Goal: Find contact information: Find contact information

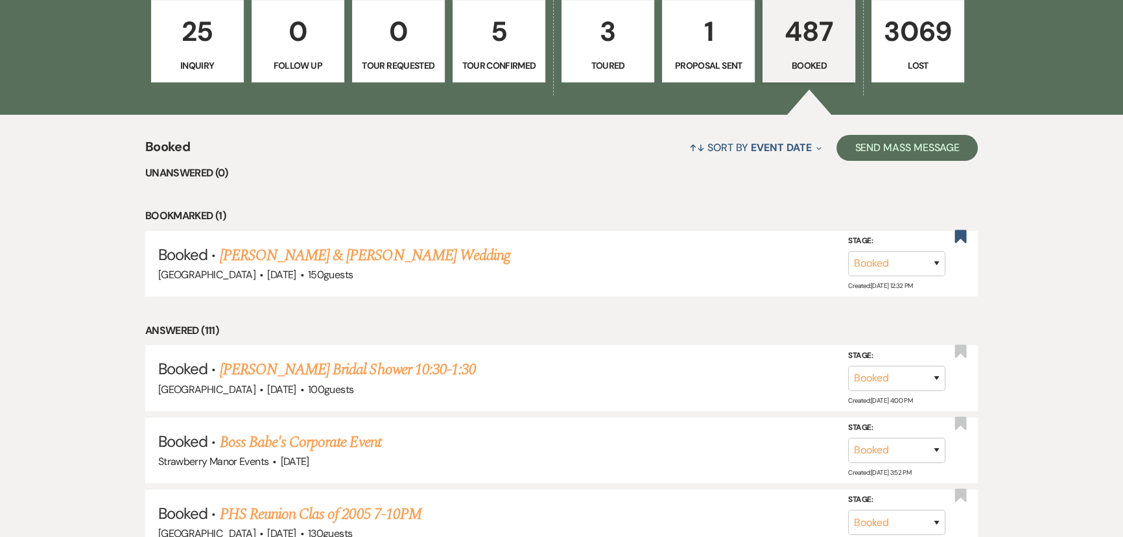
click at [794, 57] on link "487 Booked" at bounding box center [808, 41] width 93 height 83
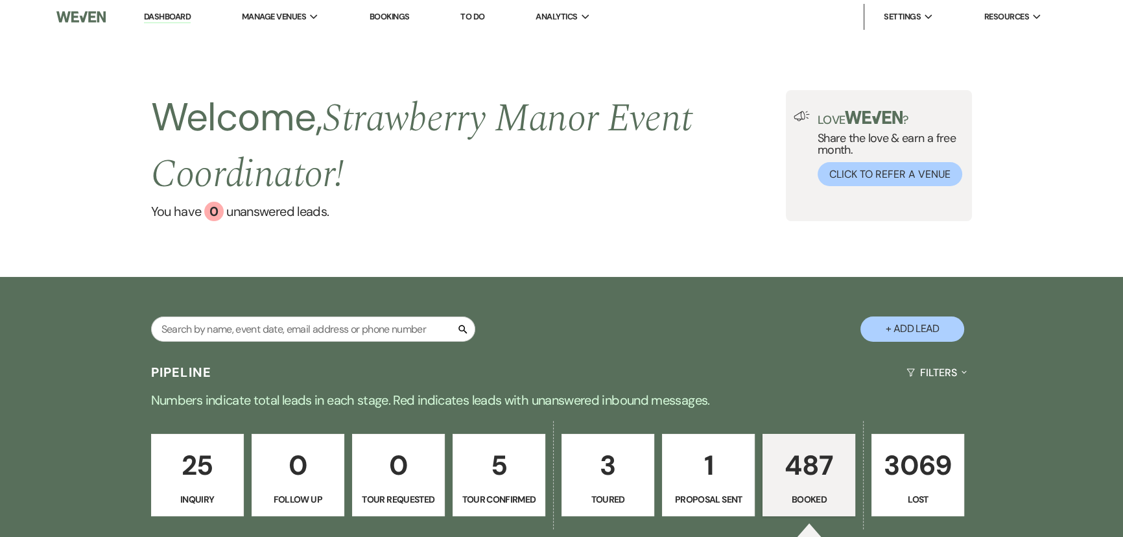
scroll to position [187, 0]
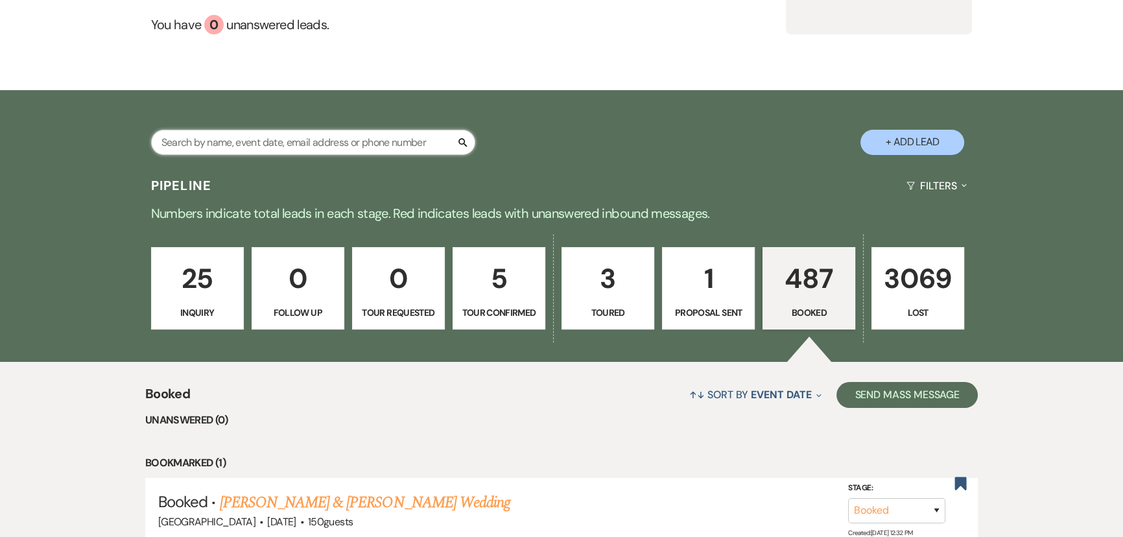
click at [348, 145] on input "text" at bounding box center [313, 142] width 324 height 25
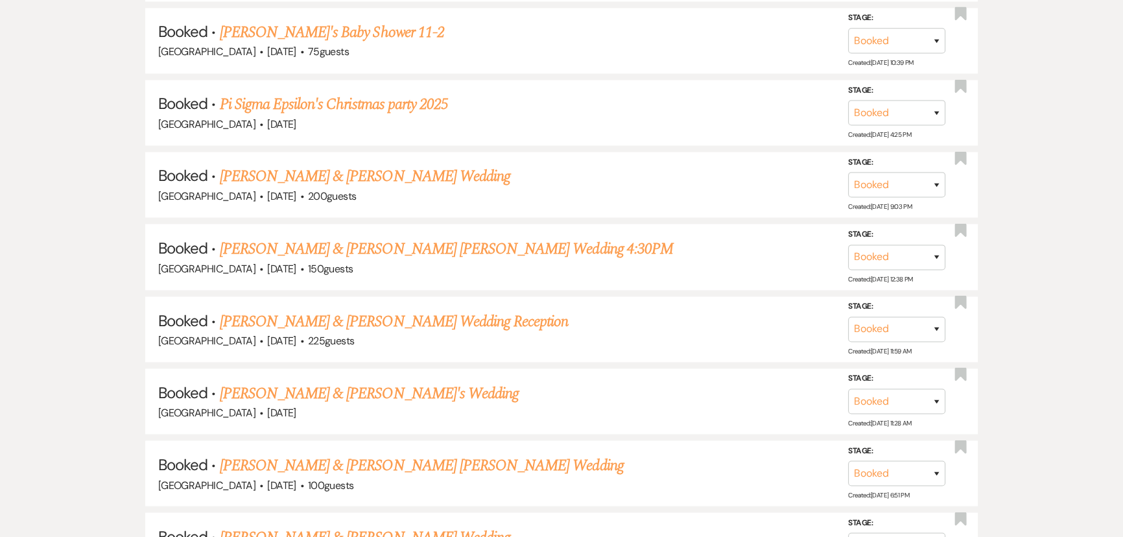
scroll to position [2863, 0]
click at [344, 235] on link "[PERSON_NAME] & [PERSON_NAME] [PERSON_NAME] Wedding 4:30PM" at bounding box center [446, 246] width 453 height 23
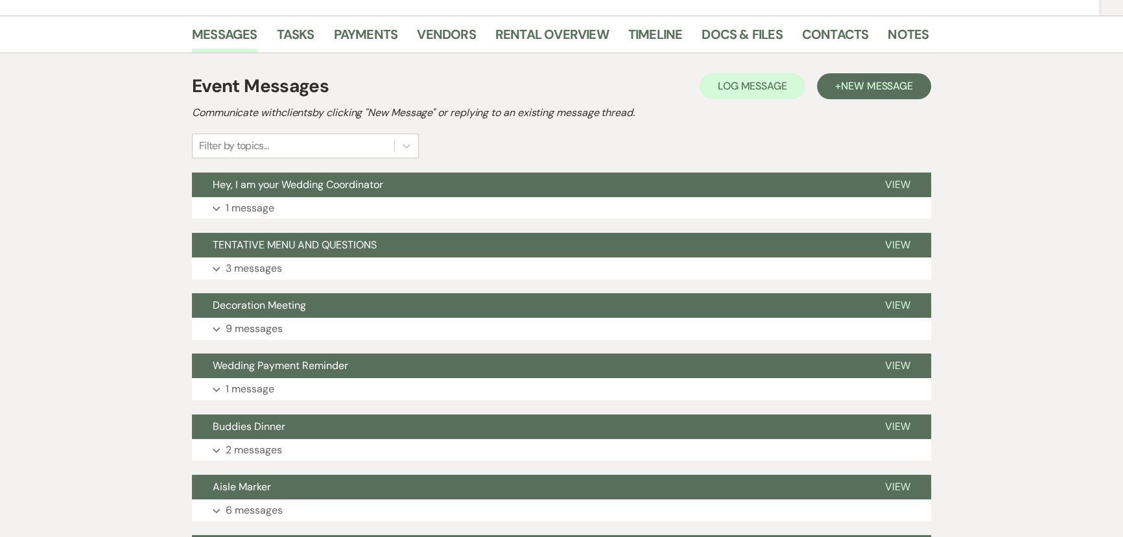
scroll to position [243, 0]
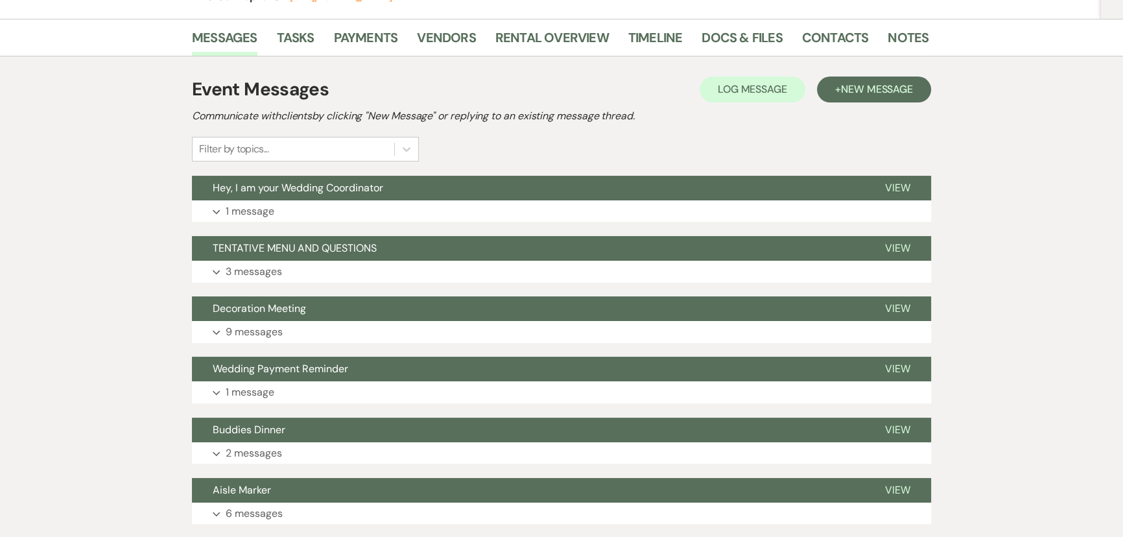
click at [267, 181] on span "Hey, I am your Wedding Coordinator" at bounding box center [298, 188] width 170 height 14
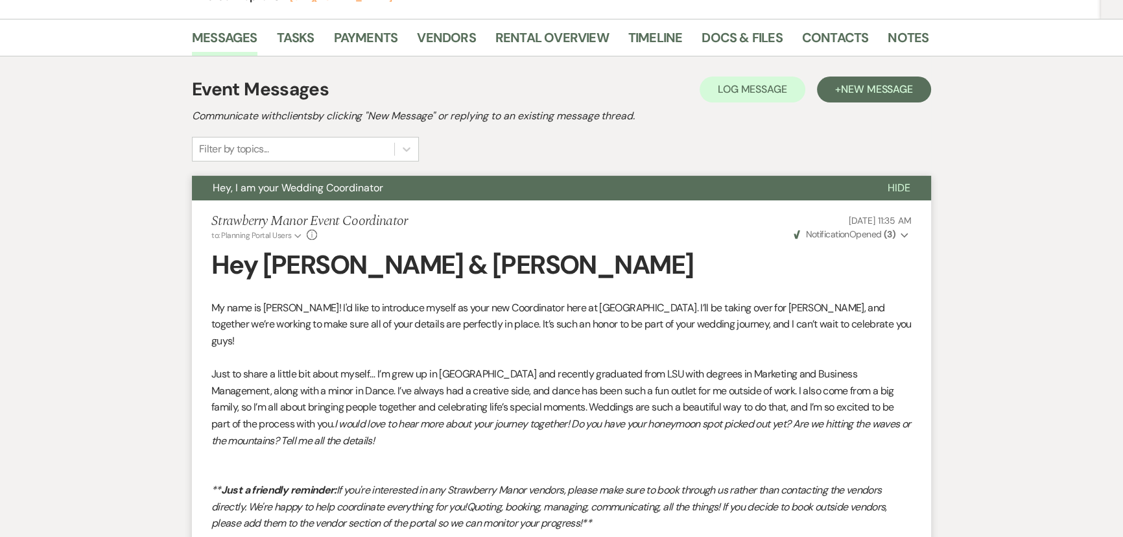
click at [841, 228] on span "Notification" at bounding box center [826, 234] width 43 height 12
click at [838, 228] on span "Notification" at bounding box center [826, 234] width 43 height 12
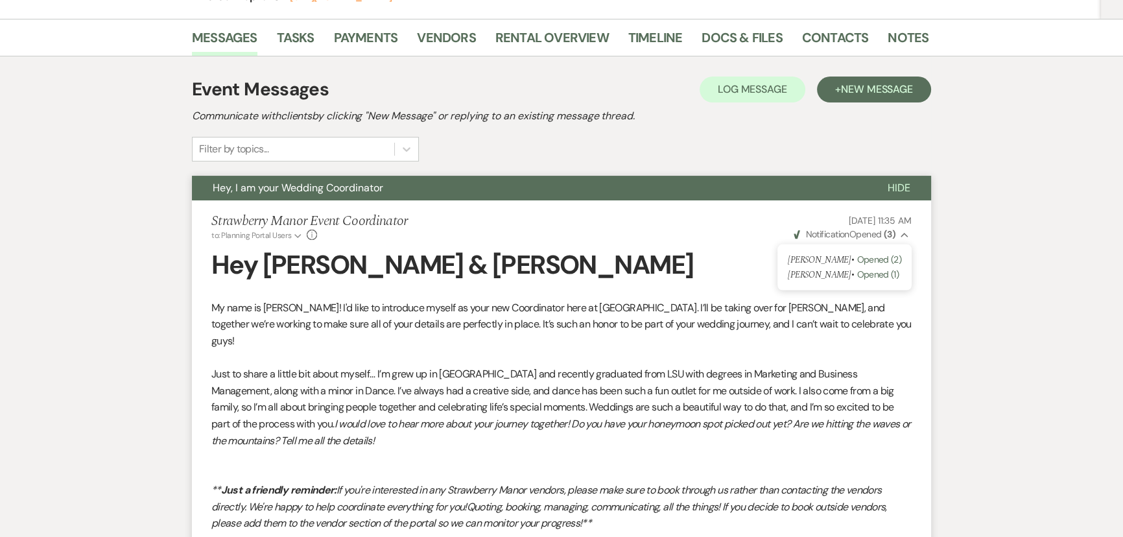
click at [838, 228] on span "Notification" at bounding box center [826, 234] width 43 height 12
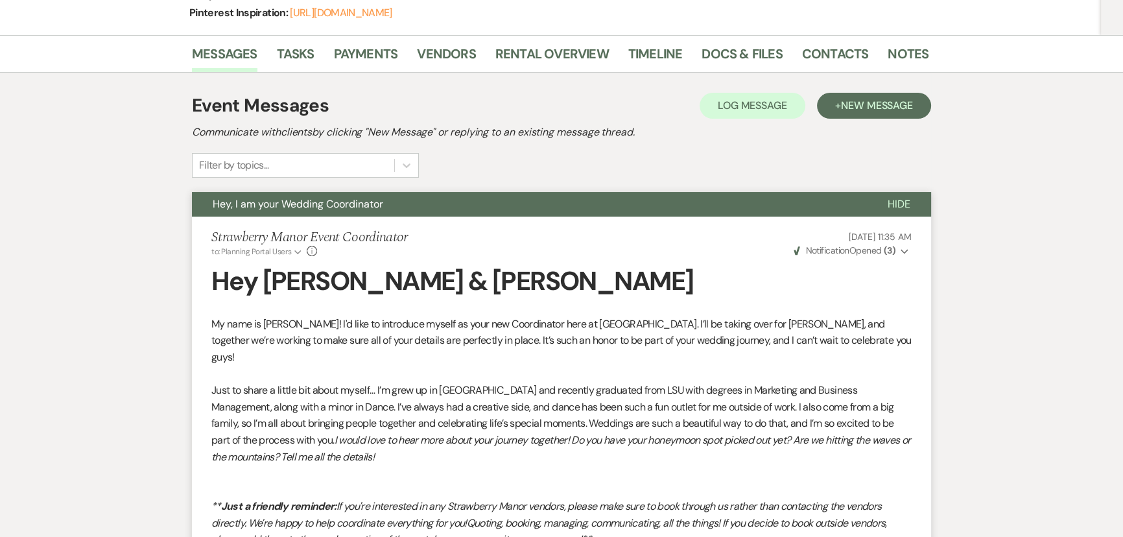
scroll to position [224, 0]
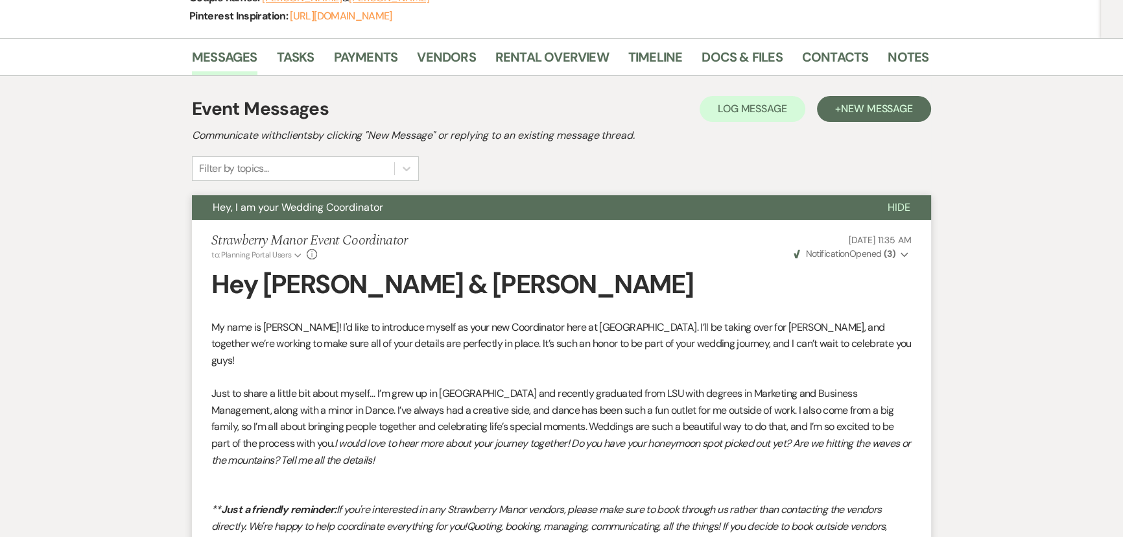
click at [849, 248] on span "Notification" at bounding box center [826, 254] width 43 height 12
click at [895, 248] on strong "( 3 )" at bounding box center [890, 254] width 12 height 12
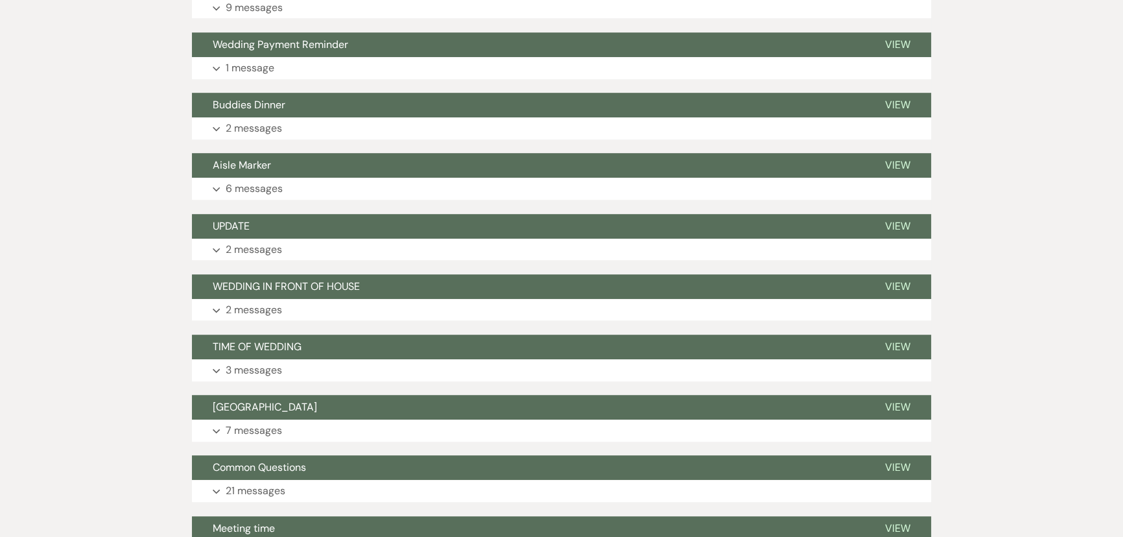
scroll to position [1155, 0]
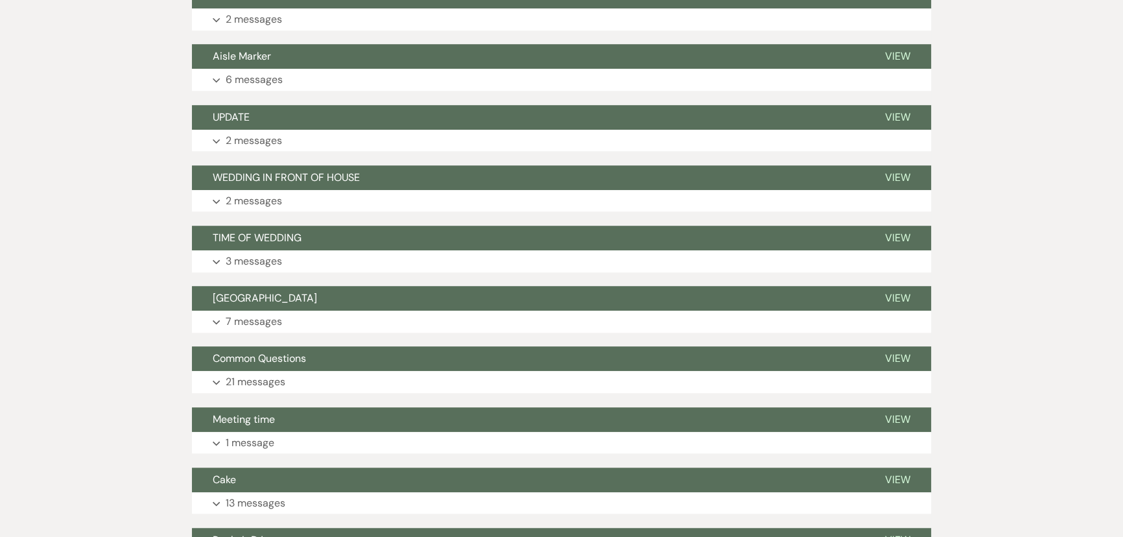
click at [257, 132] on p "2 messages" at bounding box center [254, 140] width 56 height 17
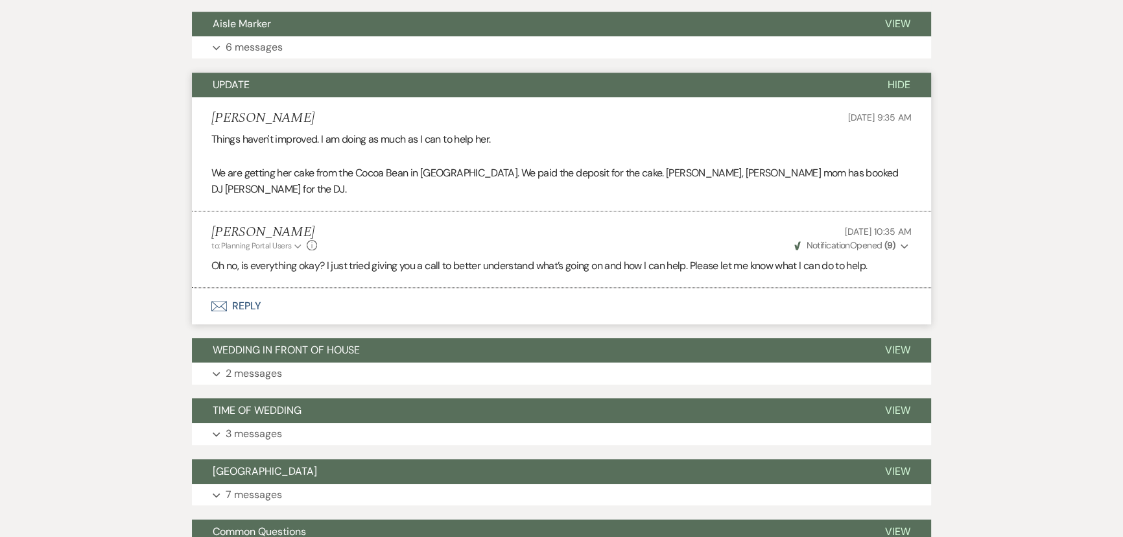
scroll to position [1188, 0]
click at [334, 72] on button "UPDATE" at bounding box center [529, 84] width 675 height 25
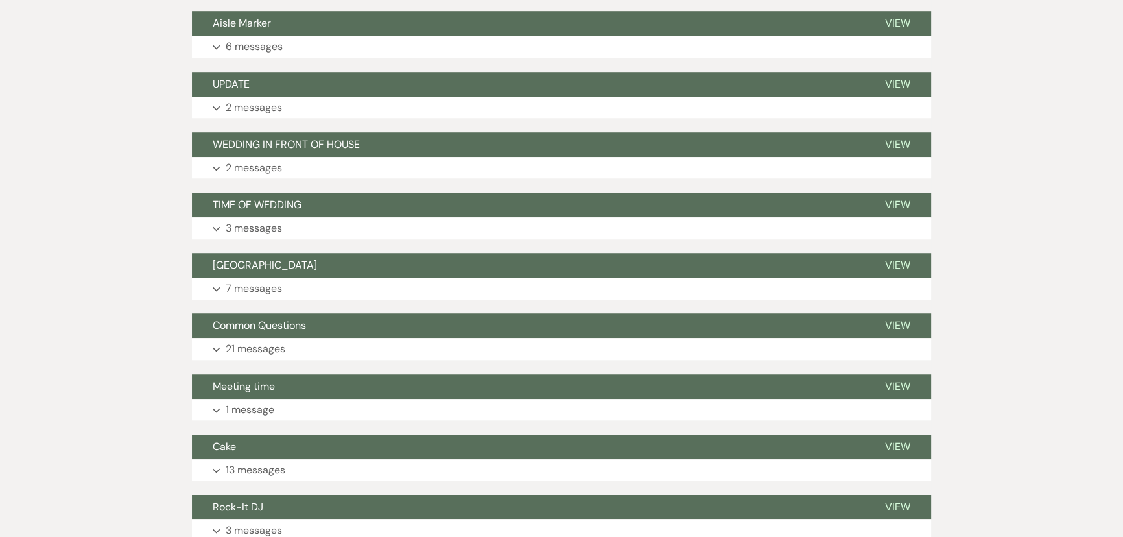
click at [255, 132] on button "WEDDING IN FRONT OF HOUSE" at bounding box center [528, 144] width 672 height 25
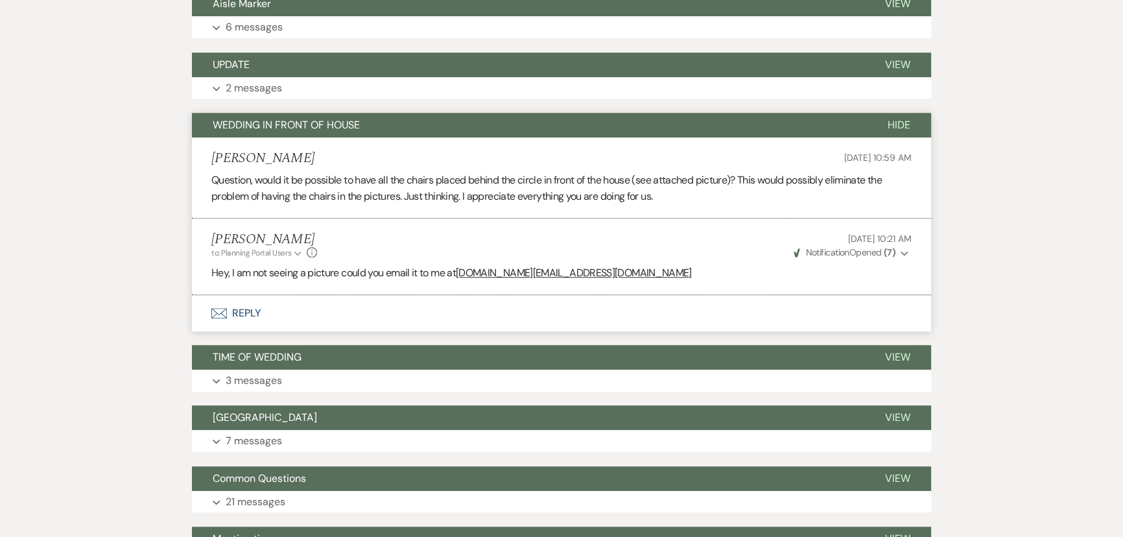
scroll to position [1208, 0]
click at [328, 117] on span "WEDDING IN FRONT OF HOUSE" at bounding box center [286, 124] width 147 height 14
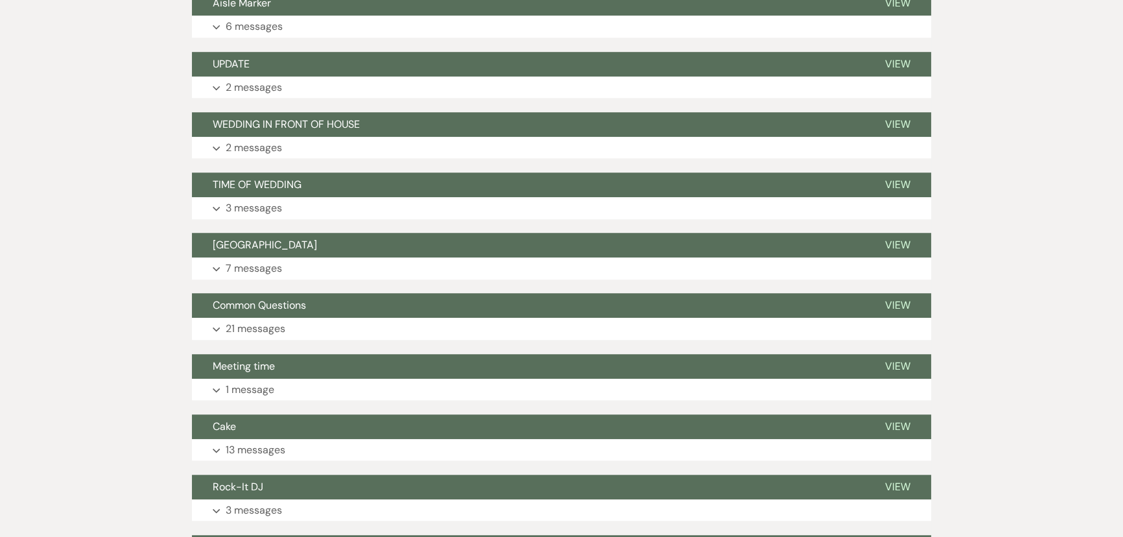
click at [317, 172] on button "TIME OF WEDDING" at bounding box center [528, 184] width 672 height 25
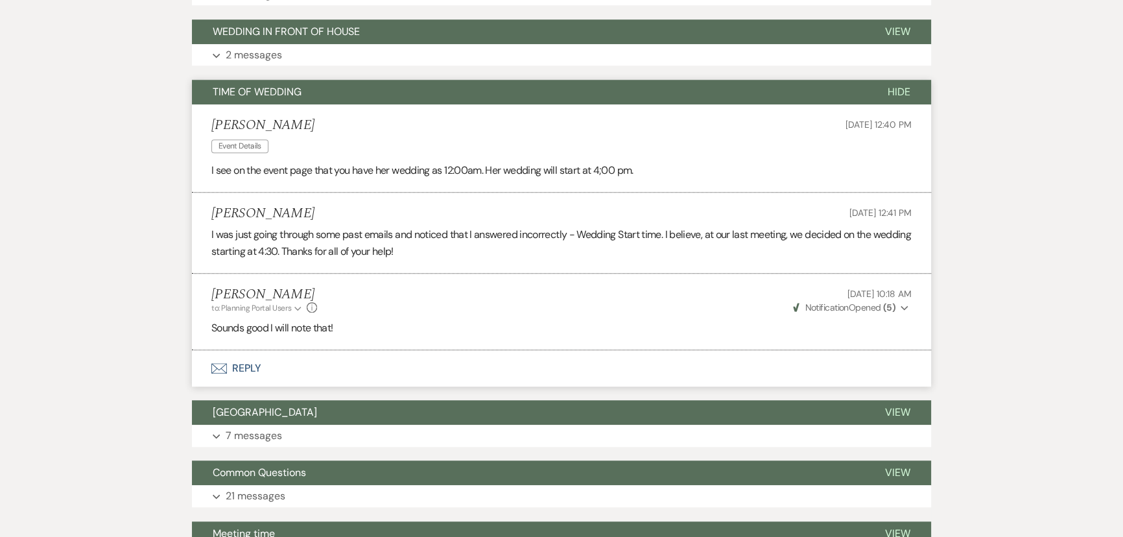
scroll to position [1300, 0]
click at [297, 80] on button "TIME OF WEDDING" at bounding box center [529, 92] width 675 height 25
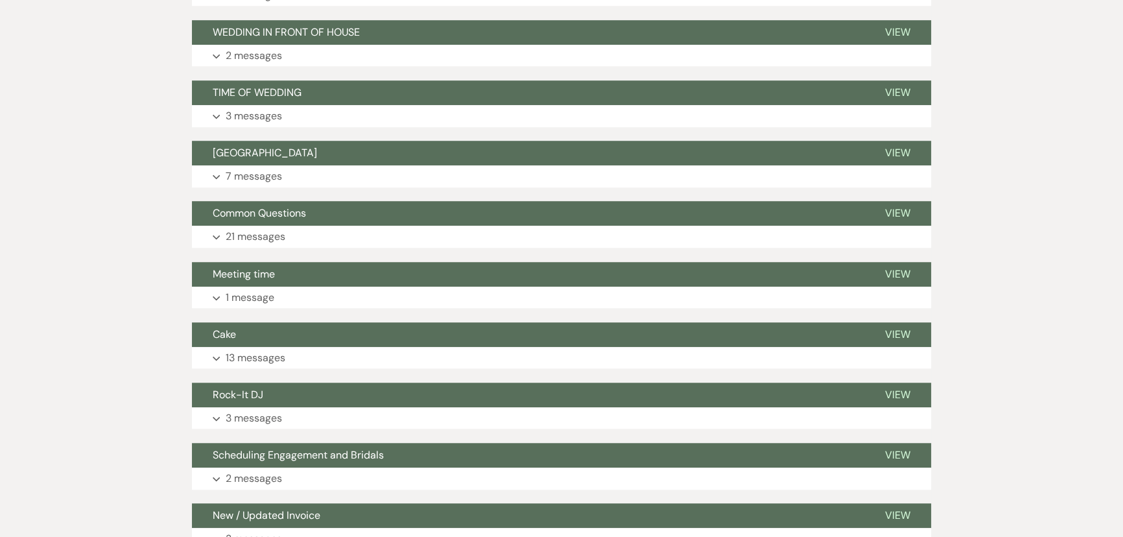
click at [281, 146] on span "[GEOGRAPHIC_DATA]" at bounding box center [265, 153] width 104 height 14
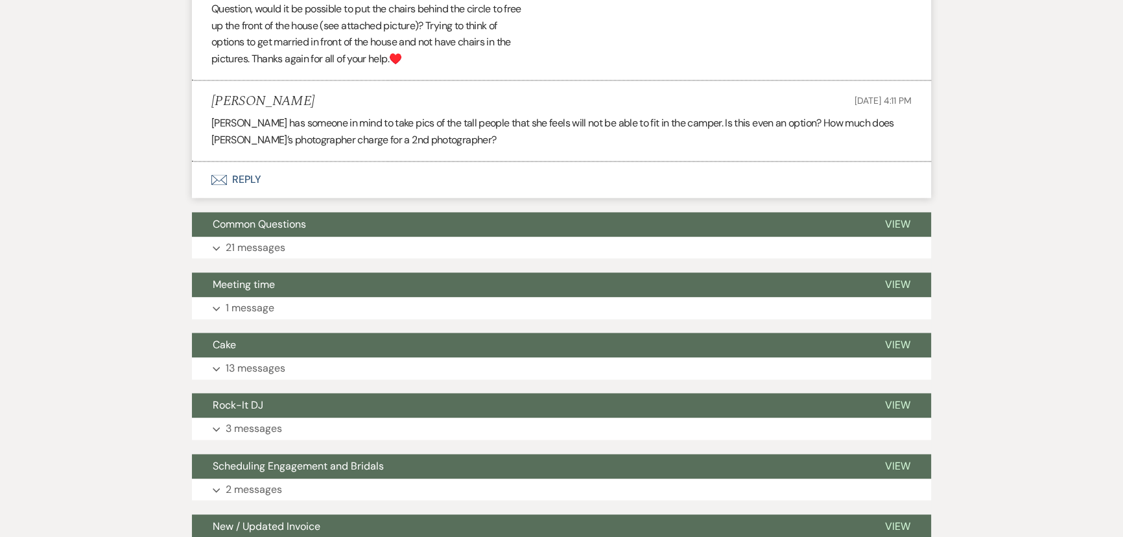
scroll to position [2245, 0]
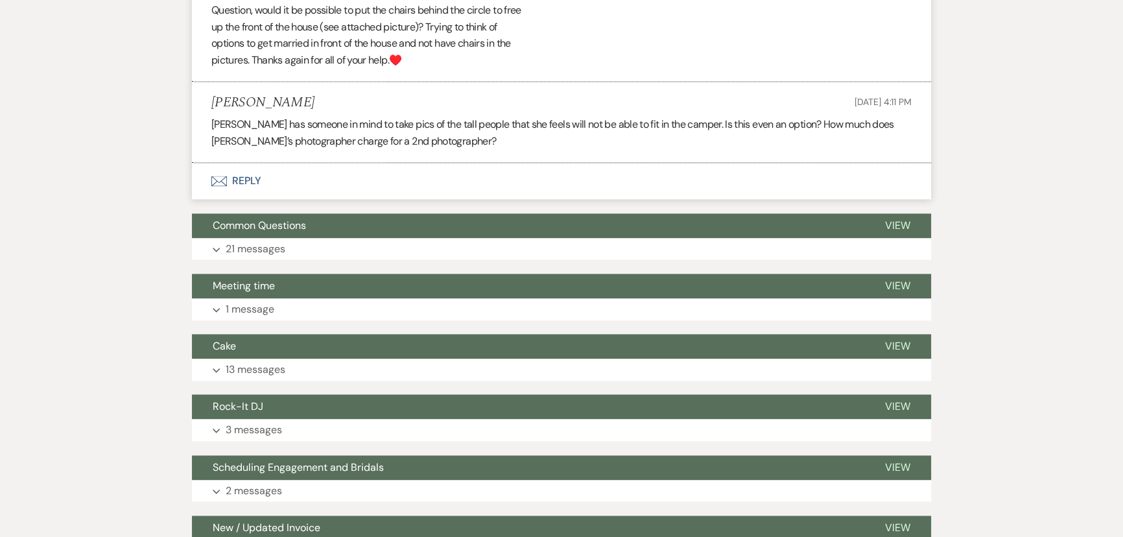
click at [548, 213] on button "Common Questions" at bounding box center [528, 225] width 672 height 25
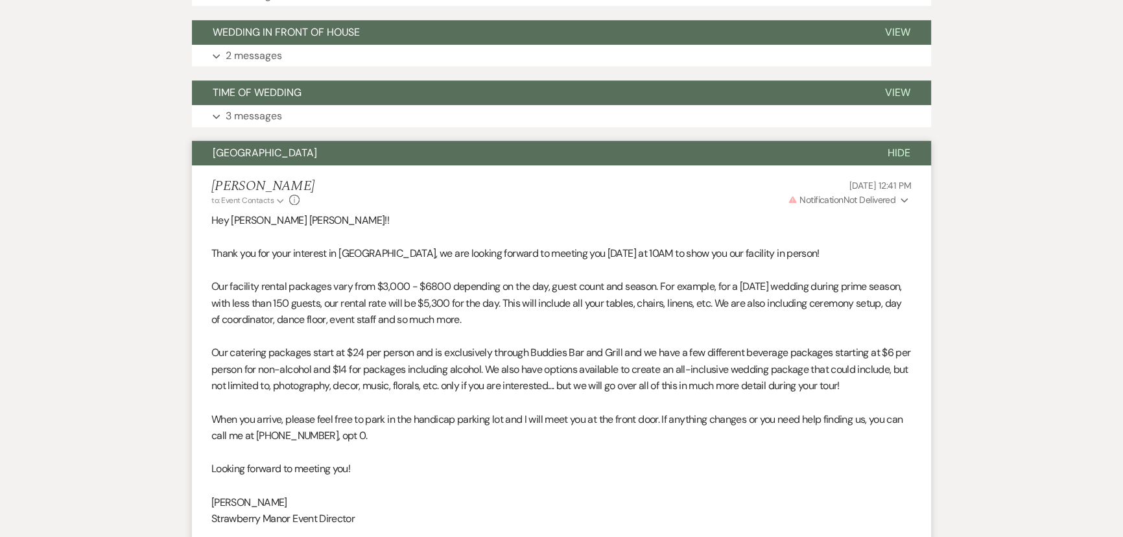
scroll to position [1300, 0]
click at [906, 146] on span "Hide" at bounding box center [898, 153] width 23 height 14
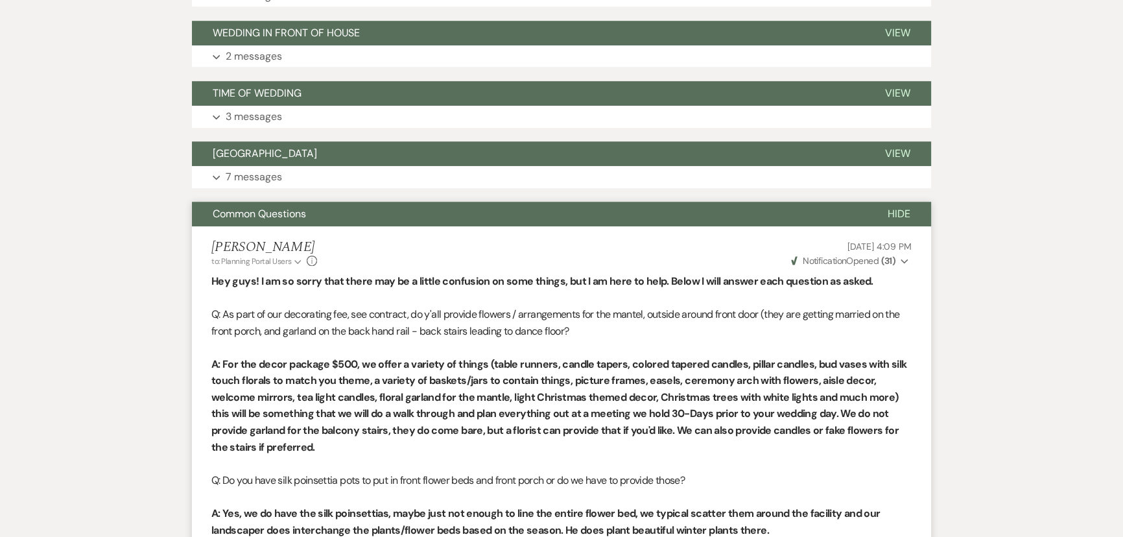
click at [900, 207] on span "Hide" at bounding box center [898, 214] width 23 height 14
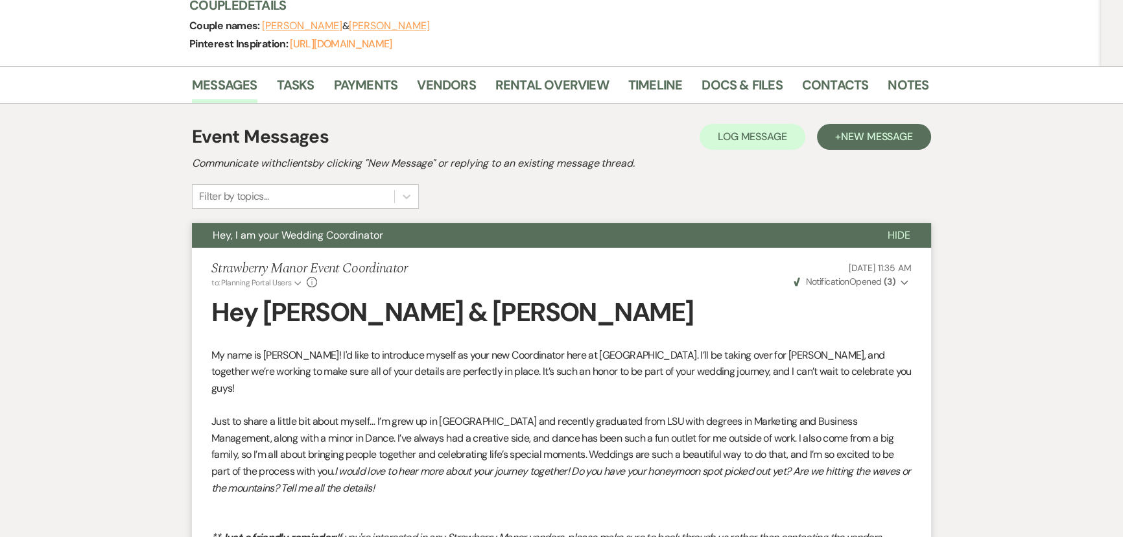
scroll to position [202, 0]
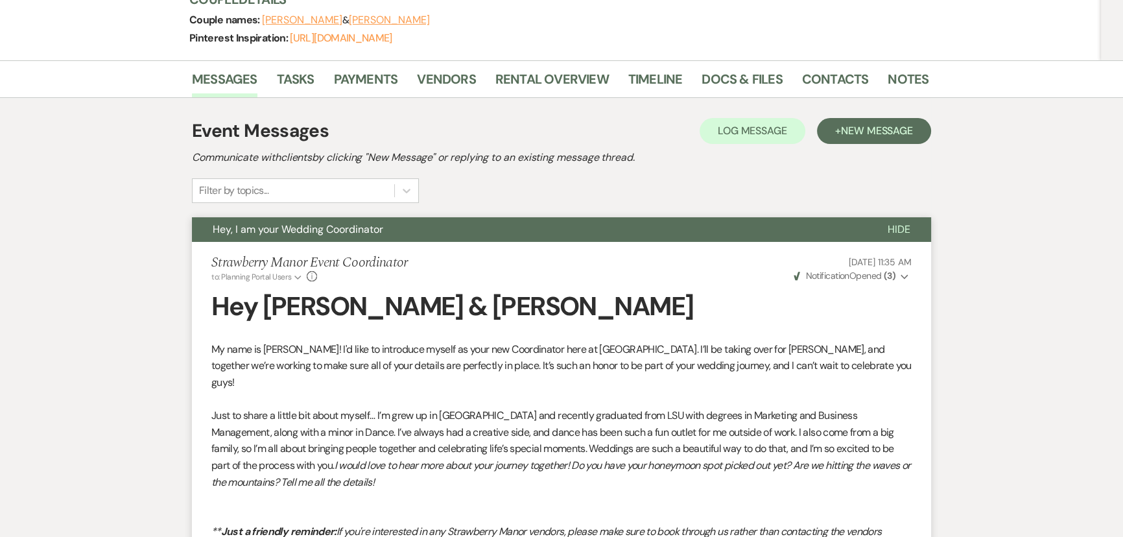
click at [904, 222] on span "Hide" at bounding box center [898, 229] width 23 height 14
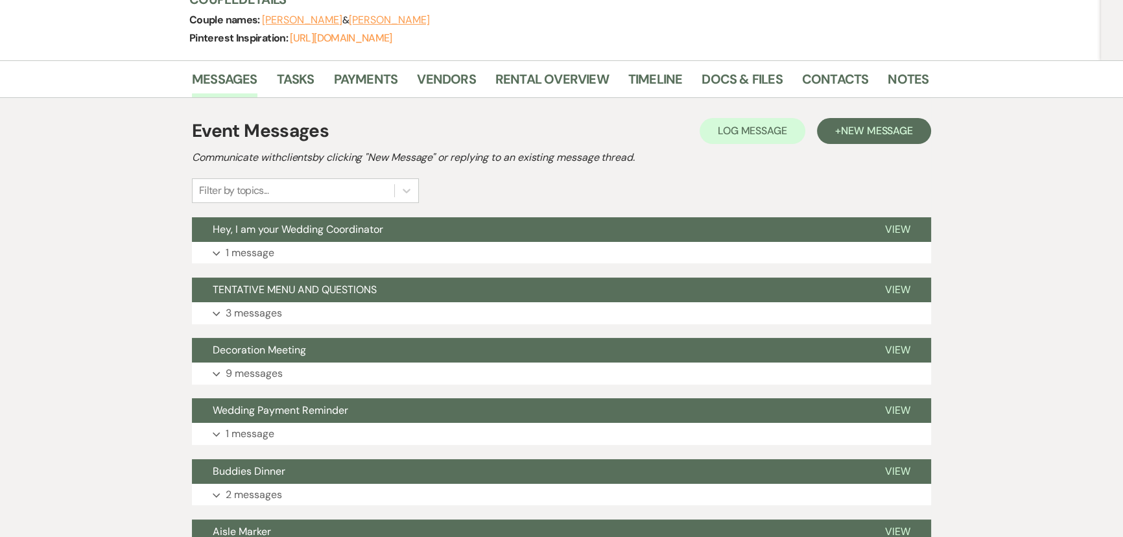
click at [904, 222] on span "View" at bounding box center [897, 229] width 25 height 14
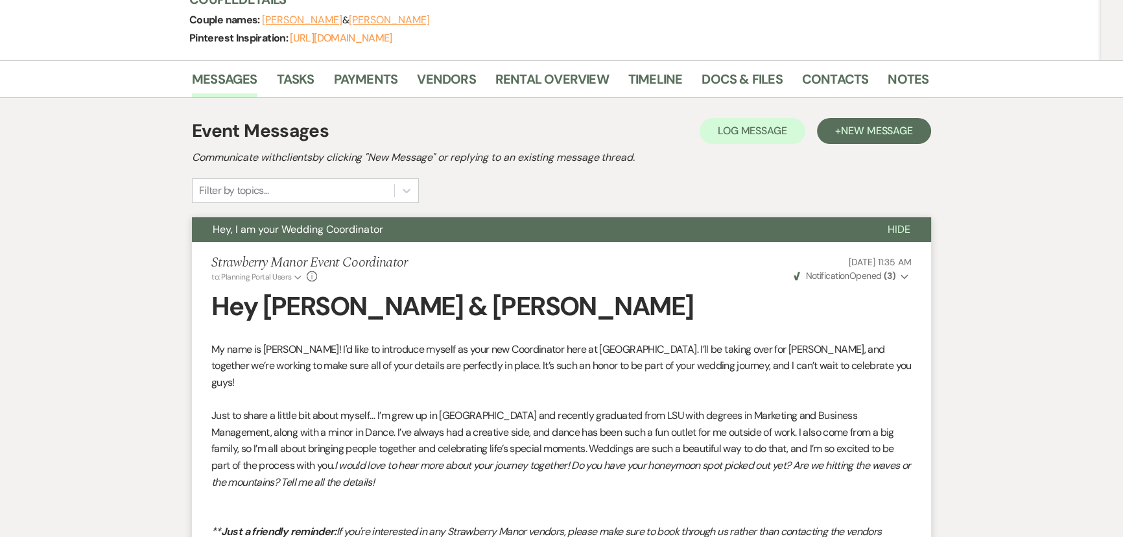
scroll to position [411, 0]
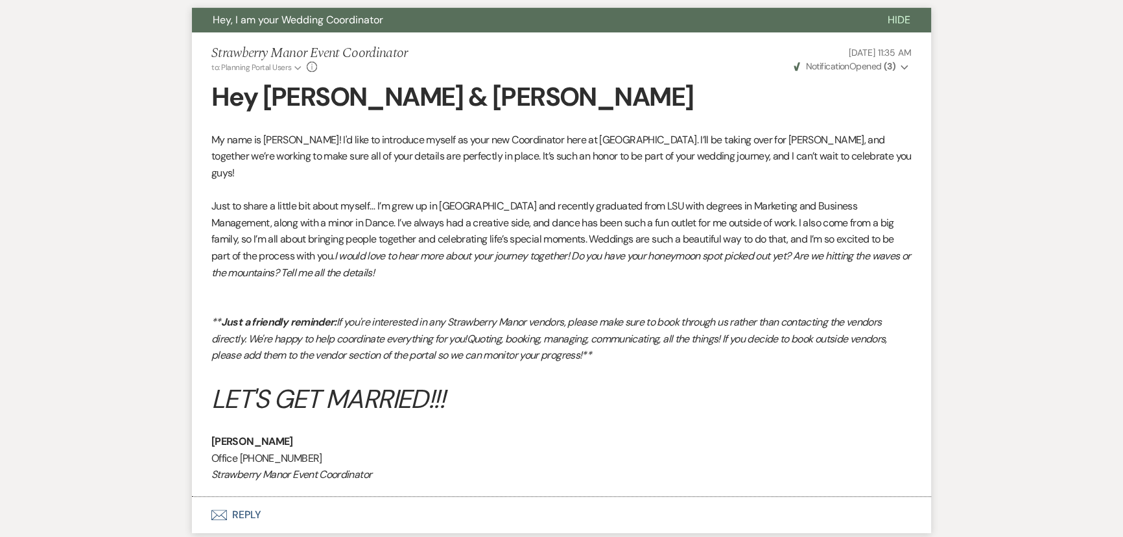
click at [845, 60] on button "Weven Check Notification Opened ( 3 ) Expand" at bounding box center [851, 67] width 120 height 14
click at [884, 60] on strong "( 3 )" at bounding box center [890, 66] width 12 height 12
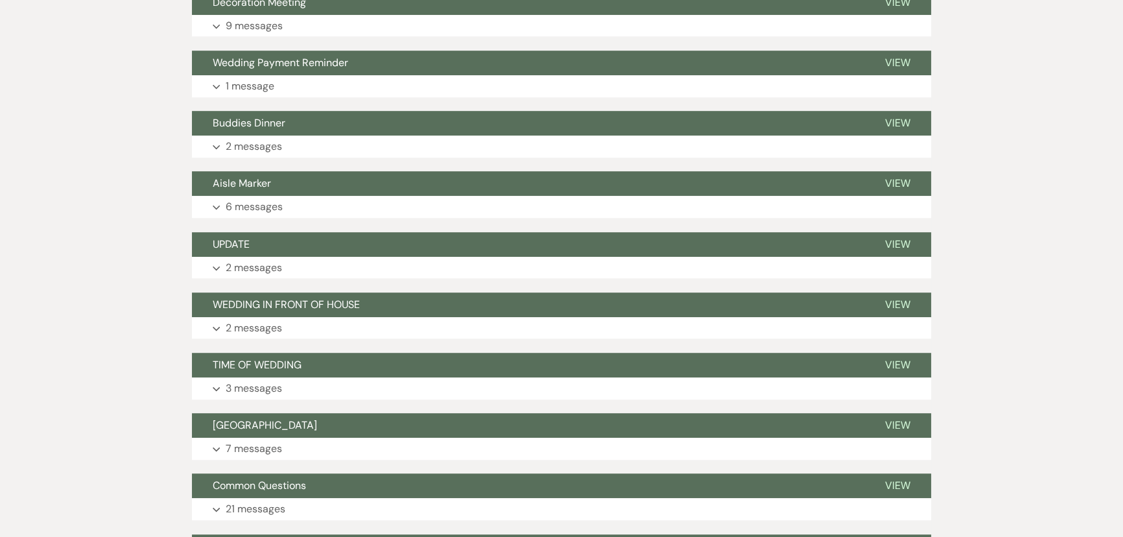
scroll to position [1029, 0]
click at [291, 297] on span "WEDDING IN FRONT OF HOUSE" at bounding box center [286, 304] width 147 height 14
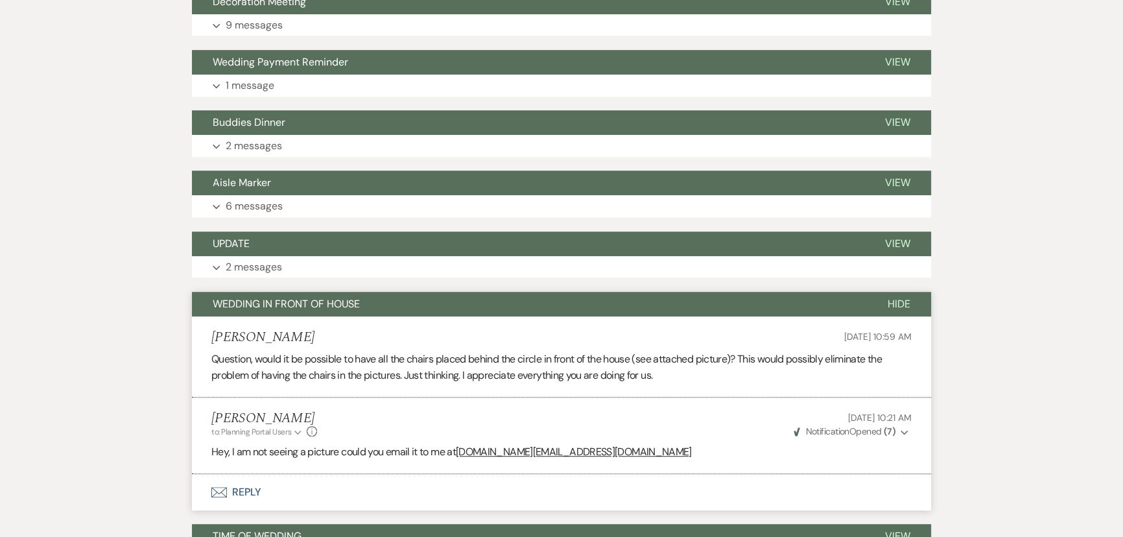
click at [294, 297] on span "WEDDING IN FRONT OF HOUSE" at bounding box center [286, 304] width 147 height 14
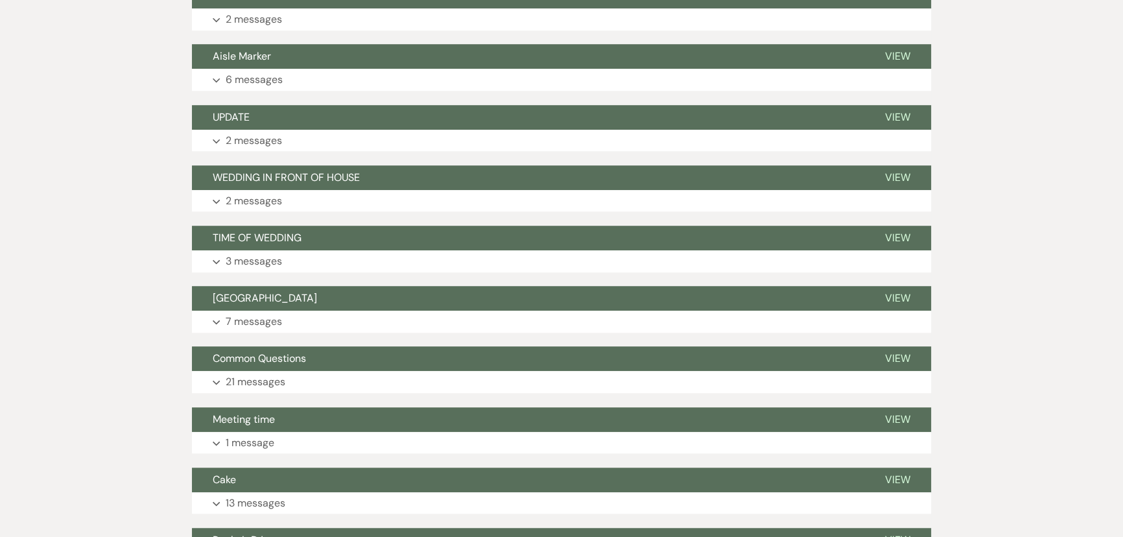
scroll to position [1156, 0]
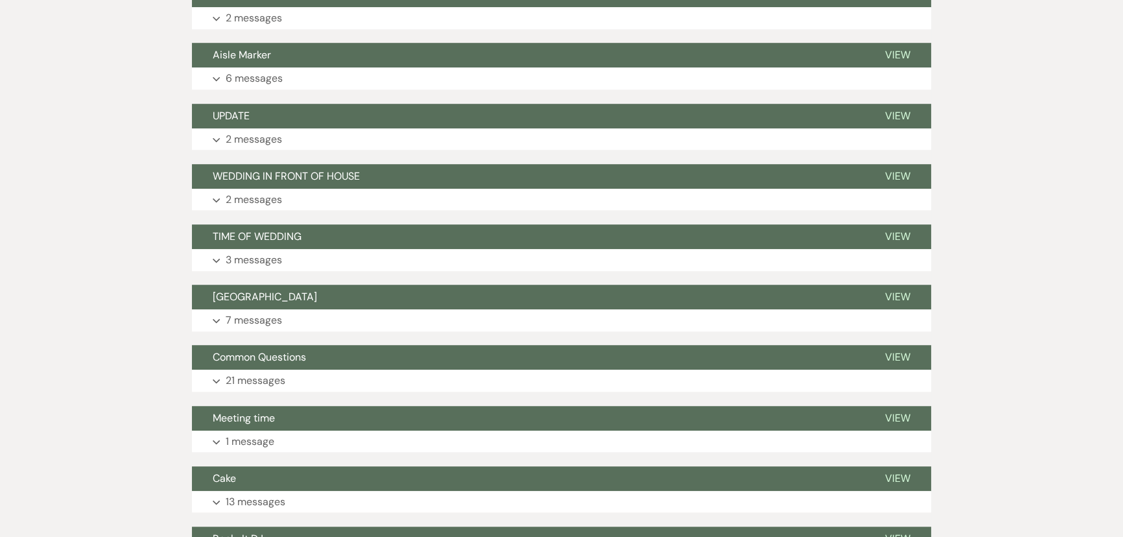
click at [250, 229] on span "TIME OF WEDDING" at bounding box center [257, 236] width 89 height 14
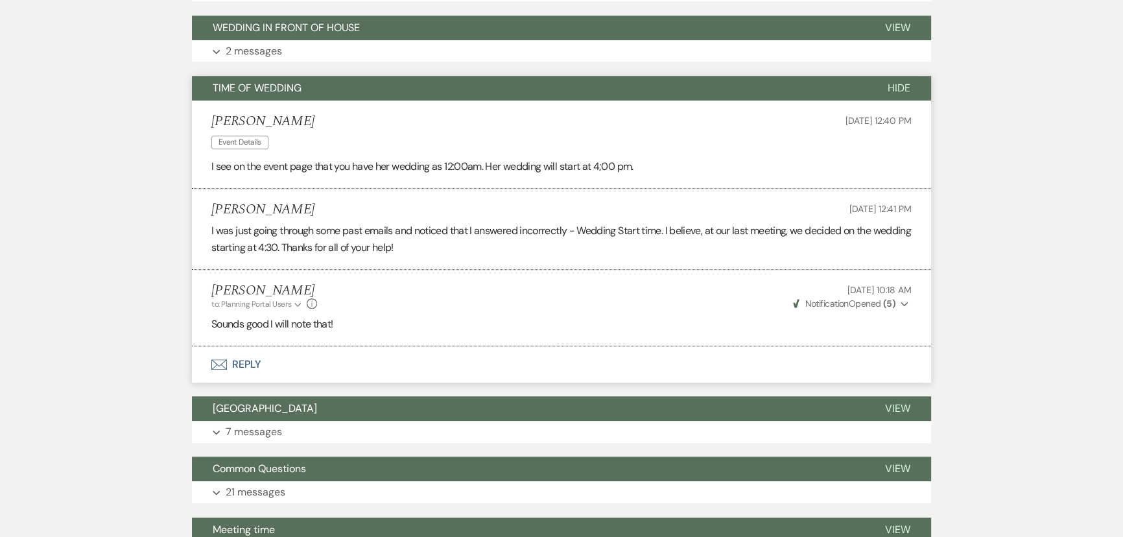
scroll to position [1304, 0]
click at [891, 82] on span "Hide" at bounding box center [898, 89] width 23 height 14
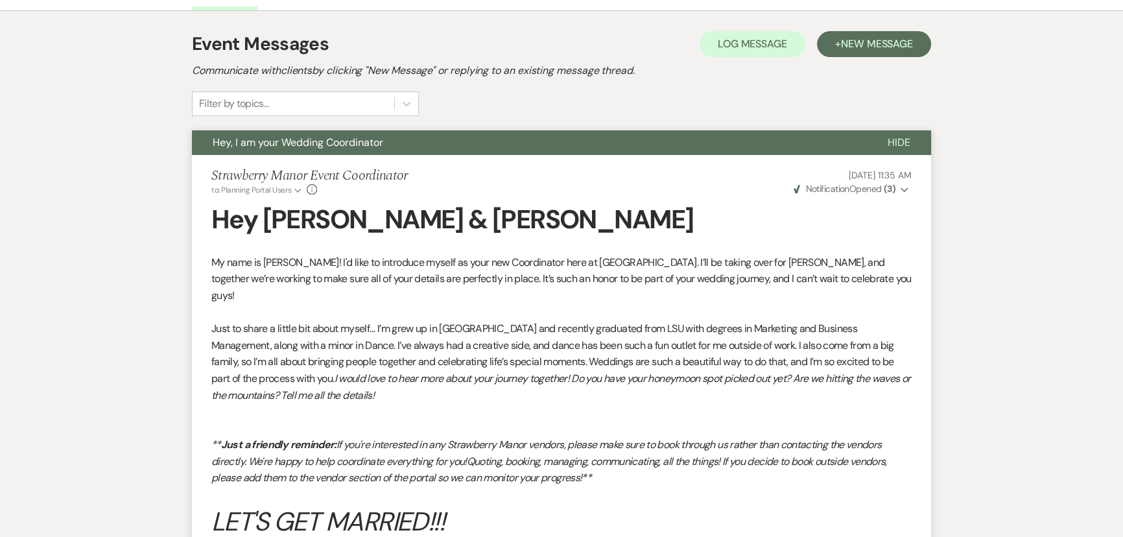
scroll to position [288, 0]
click at [893, 131] on button "Hide" at bounding box center [899, 143] width 64 height 25
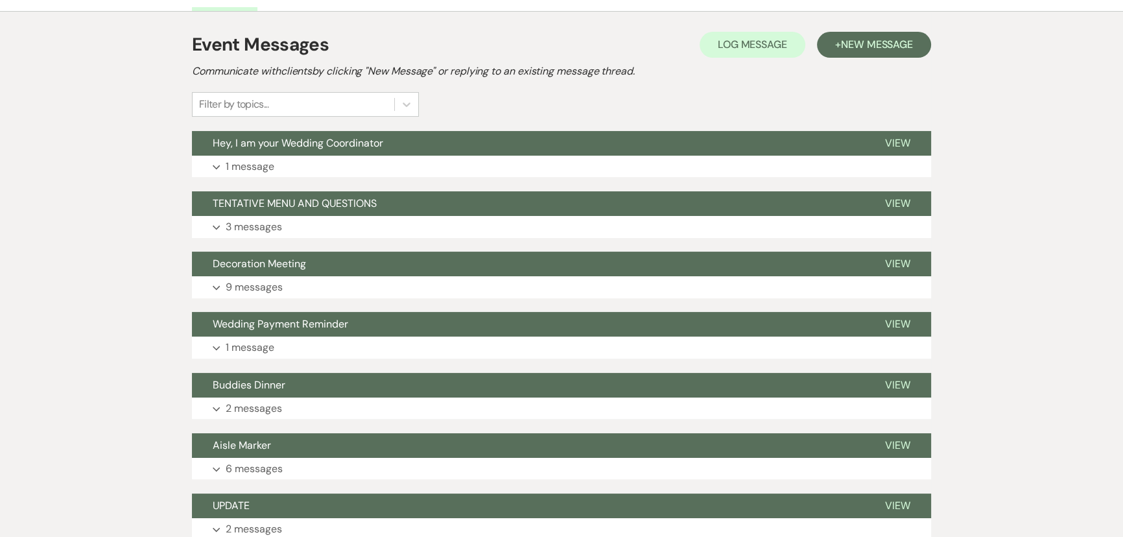
scroll to position [13, 0]
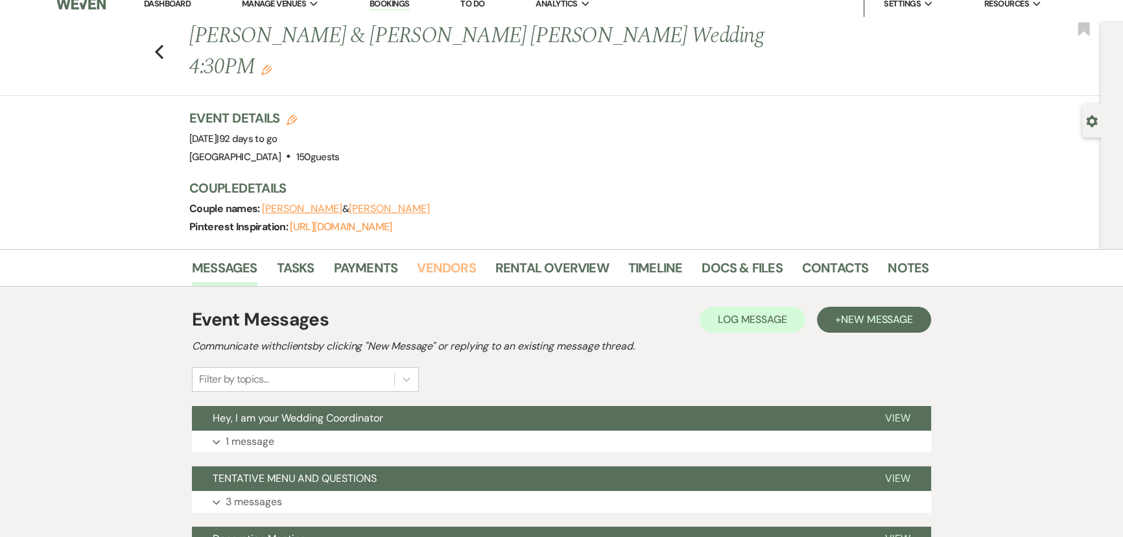
click at [427, 257] on link "Vendors" at bounding box center [446, 271] width 58 height 29
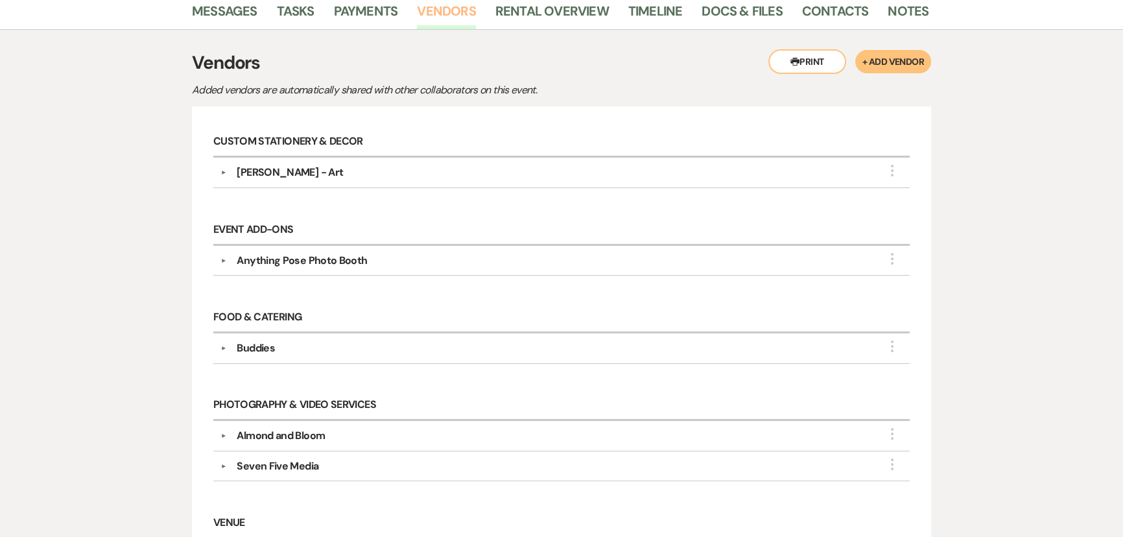
scroll to position [271, 0]
click at [336, 252] on div "Anything Pose Photo Booth" at bounding box center [302, 260] width 130 height 16
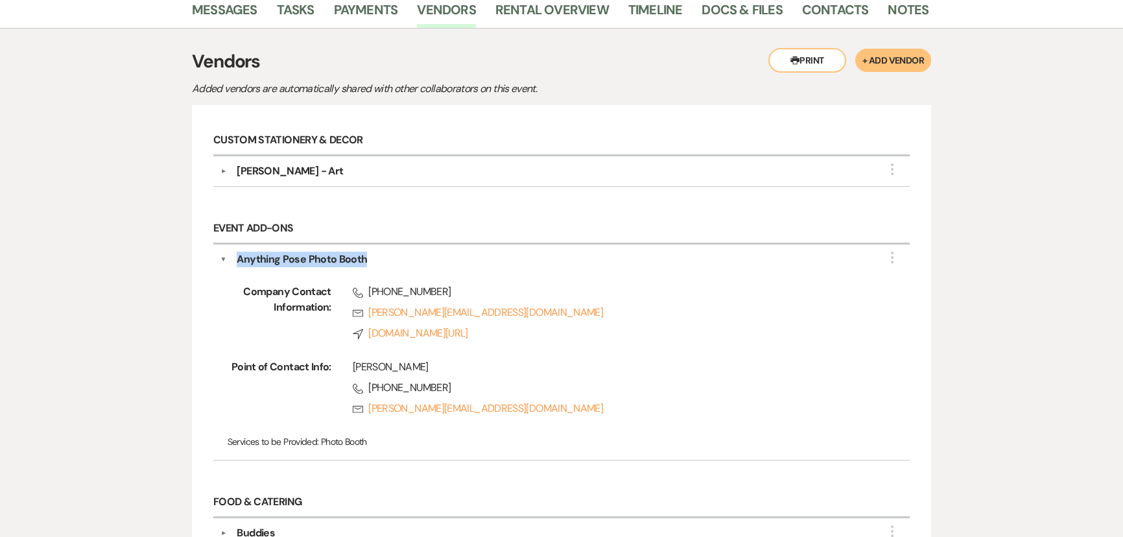
drag, startPoint x: 393, startPoint y: 226, endPoint x: 239, endPoint y: 228, distance: 154.9
click at [239, 252] on div "Anything Pose Photo Booth" at bounding box center [564, 260] width 676 height 16
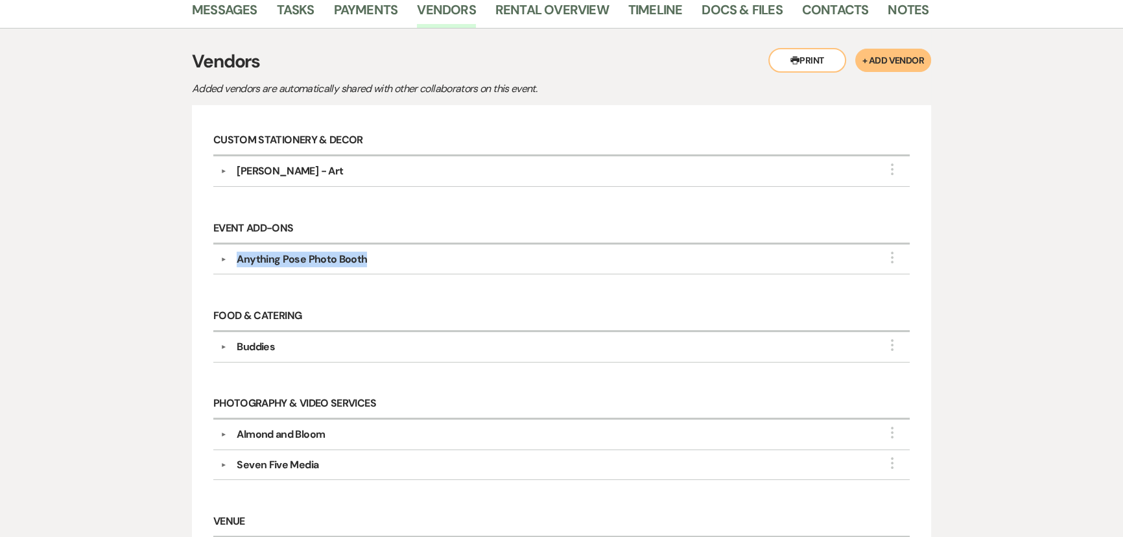
copy div "Anything Pose Photo Booth"
click at [300, 252] on div "Anything Pose Photo Booth" at bounding box center [302, 260] width 130 height 16
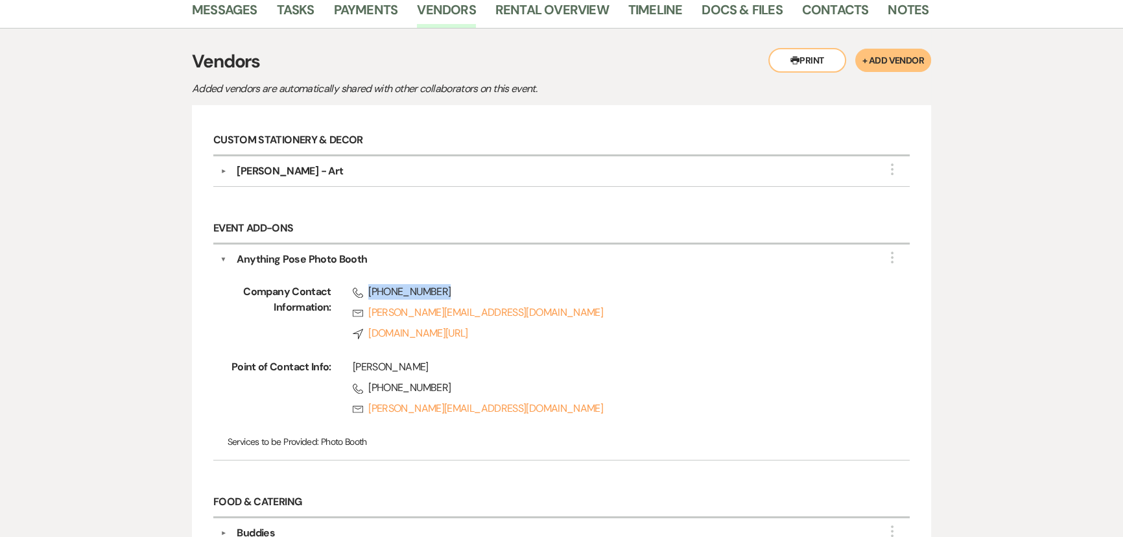
drag, startPoint x: 447, startPoint y: 260, endPoint x: 369, endPoint y: 263, distance: 77.2
click at [369, 284] on span "Phone [PHONE_NUMBER]" at bounding box center [611, 292] width 516 height 16
copy span "[PHONE_NUMBER]"
click at [285, 252] on div "Anything Pose Photo Booth" at bounding box center [302, 260] width 130 height 16
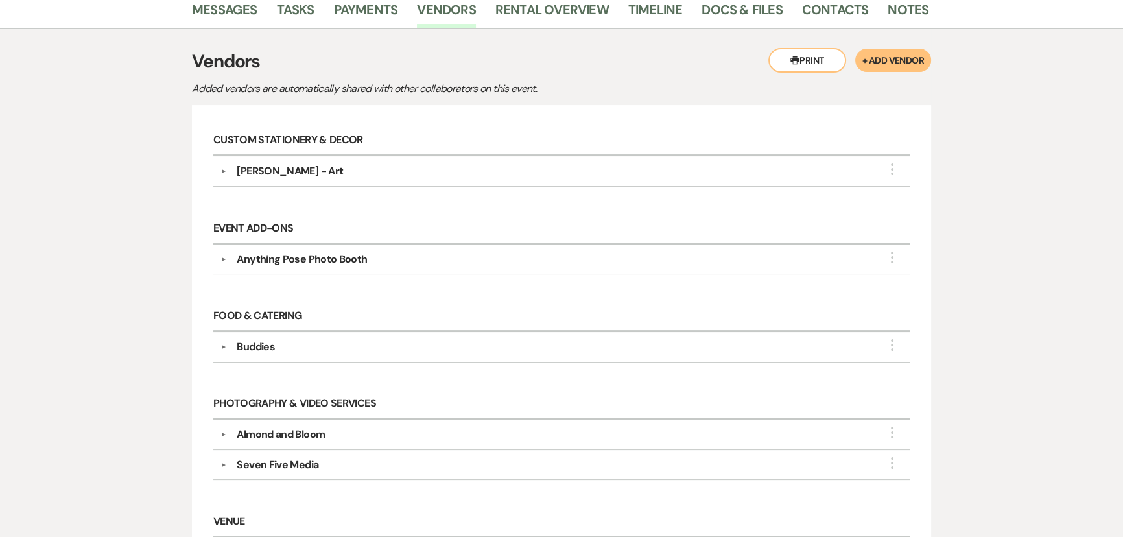
scroll to position [421, 0]
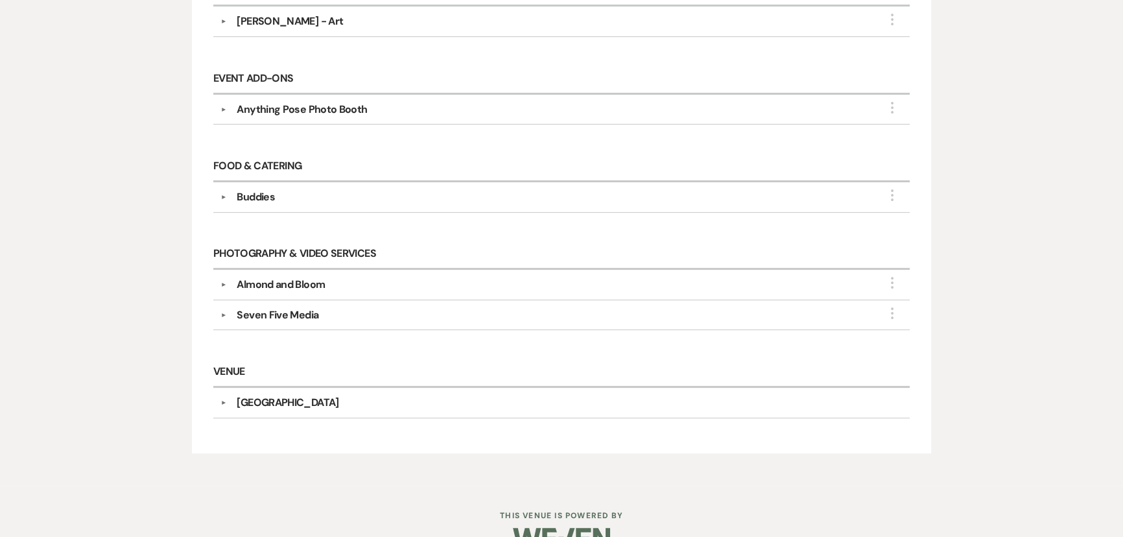
click at [291, 277] on div "Almond and Bloom" at bounding box center [281, 285] width 88 height 16
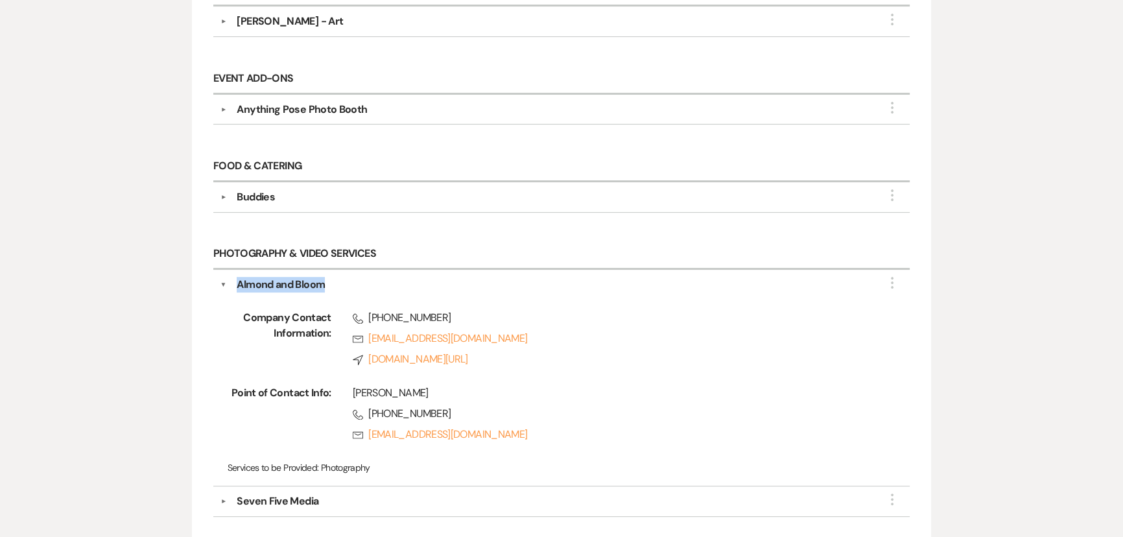
drag, startPoint x: 332, startPoint y: 253, endPoint x: 238, endPoint y: 252, distance: 94.0
click at [238, 277] on div "Almond and Bloom" at bounding box center [564, 285] width 676 height 16
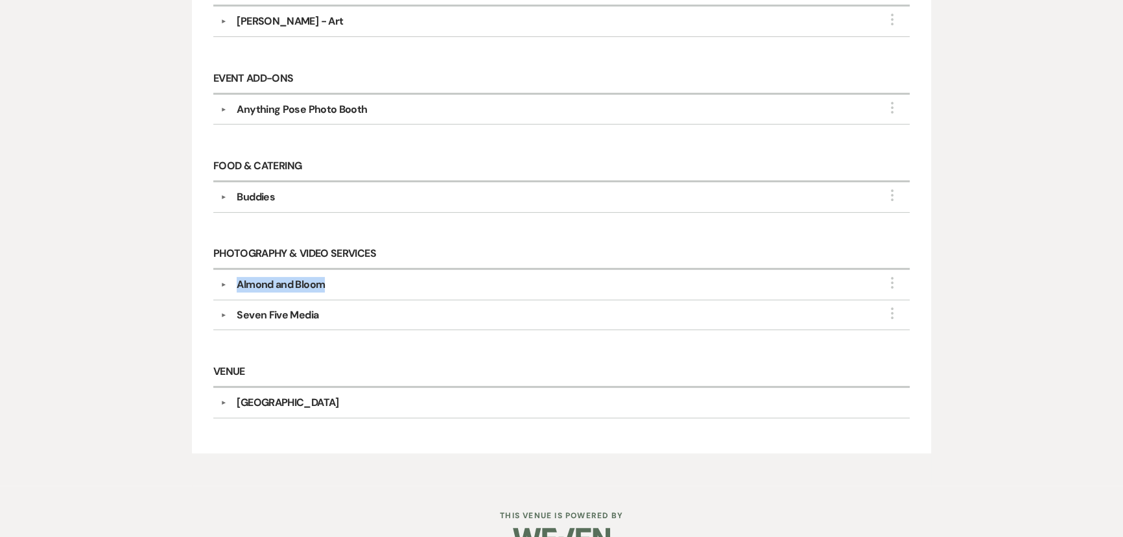
copy div "Almond and Bloom"
click at [314, 277] on div "Almond and Bloom" at bounding box center [281, 285] width 88 height 16
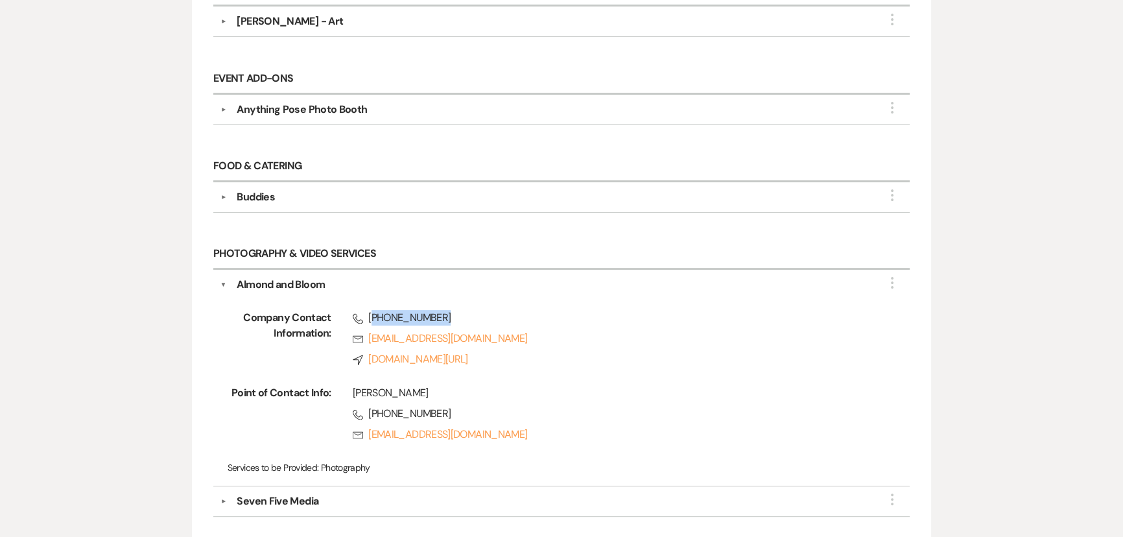
drag, startPoint x: 462, startPoint y: 288, endPoint x: 371, endPoint y: 283, distance: 91.5
click at [371, 310] on span "Phone [PHONE_NUMBER]" at bounding box center [611, 318] width 516 height 16
copy span "504) 628-6047"
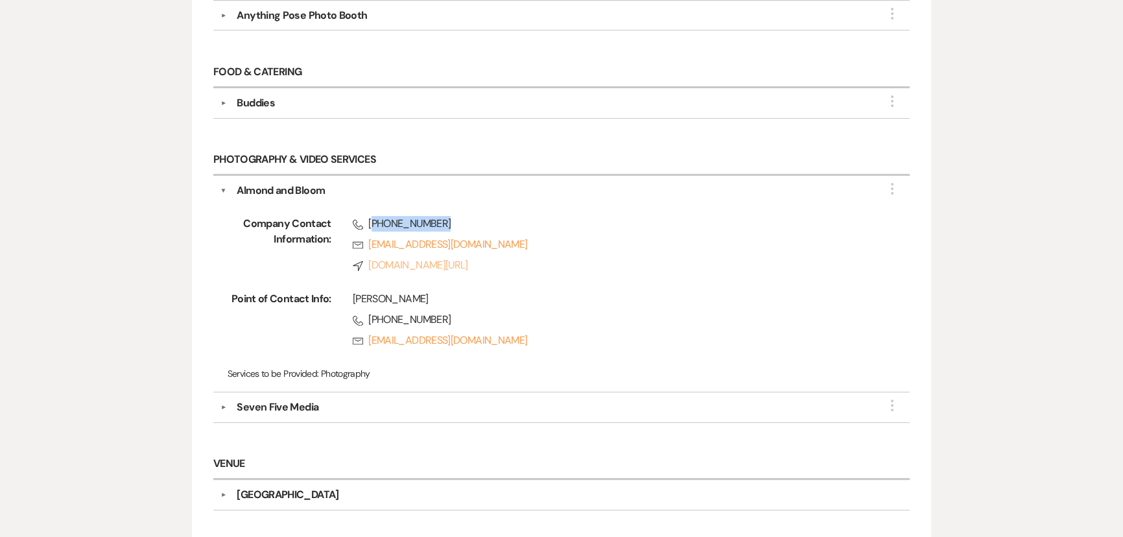
scroll to position [515, 0]
drag, startPoint x: 417, startPoint y: 268, endPoint x: 352, endPoint y: 266, distance: 65.5
click at [353, 290] on div "[PERSON_NAME]" at bounding box center [611, 298] width 516 height 16
copy div "[PERSON_NAME]"
click at [277, 182] on div "Almond and Bloom" at bounding box center [281, 190] width 88 height 16
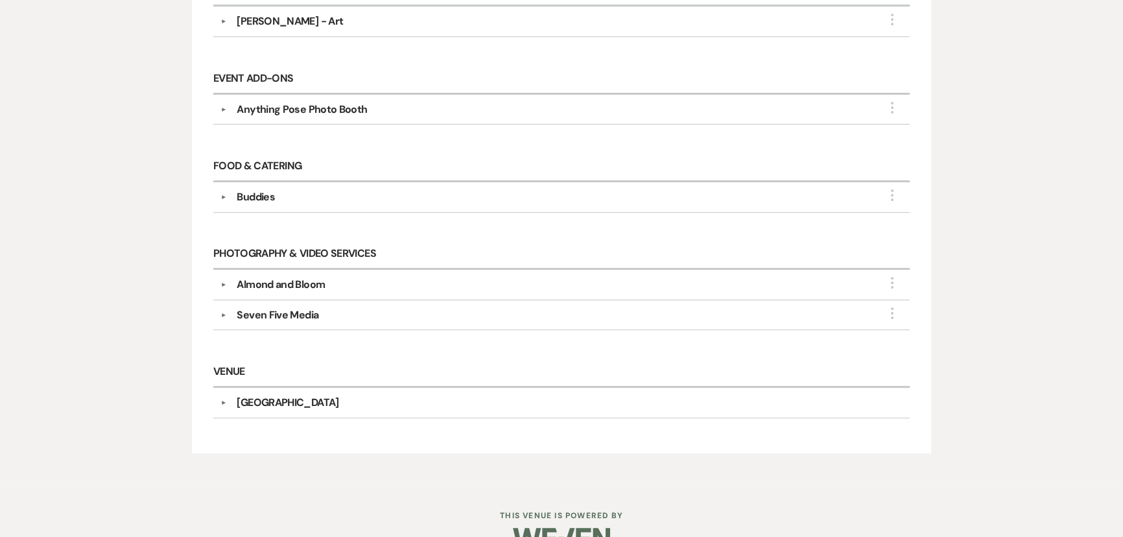
scroll to position [0, 0]
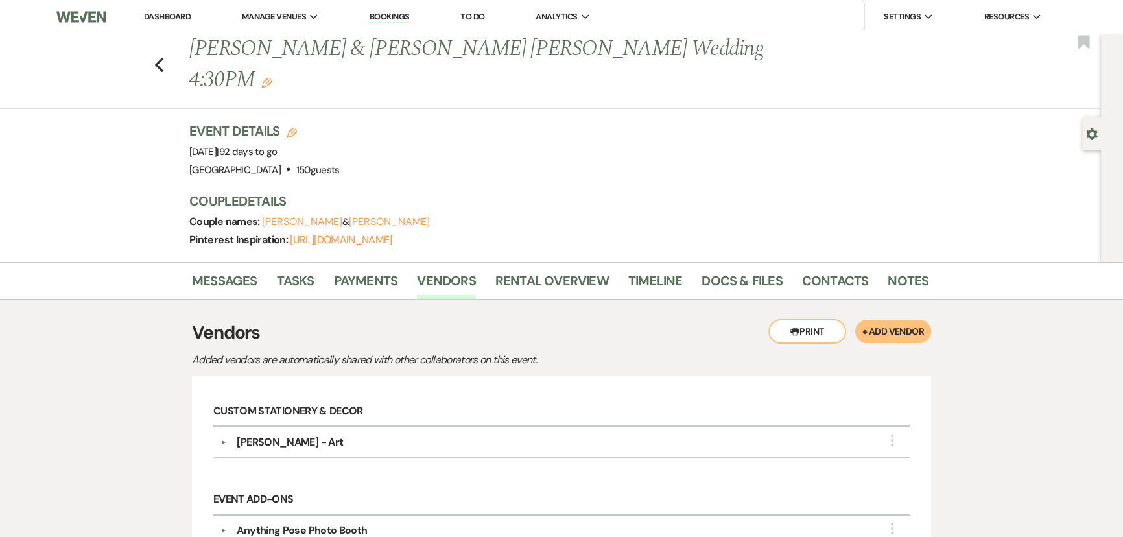
click at [161, 57] on icon "Previous" at bounding box center [159, 65] width 10 height 16
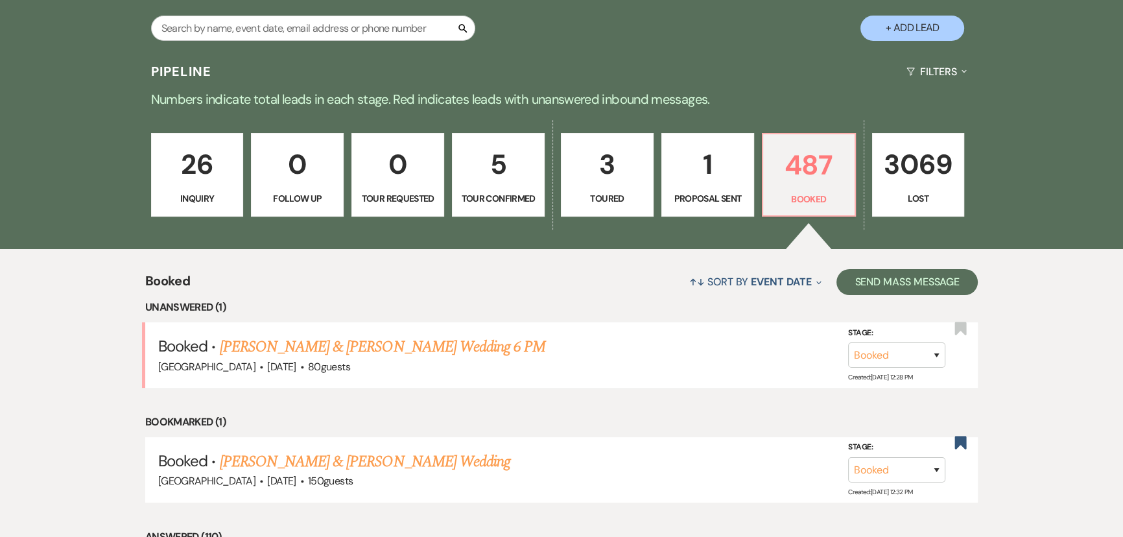
scroll to position [301, 0]
click at [427, 343] on link "[PERSON_NAME] & [PERSON_NAME] Wedding 6 PM" at bounding box center [383, 345] width 326 height 23
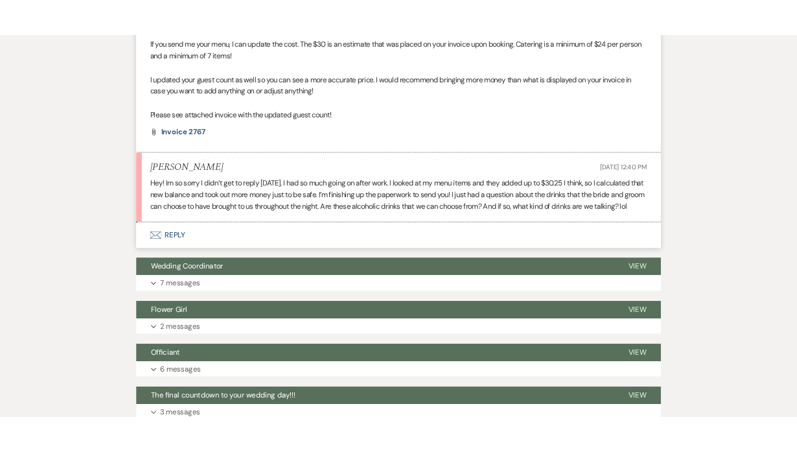
scroll to position [653, 0]
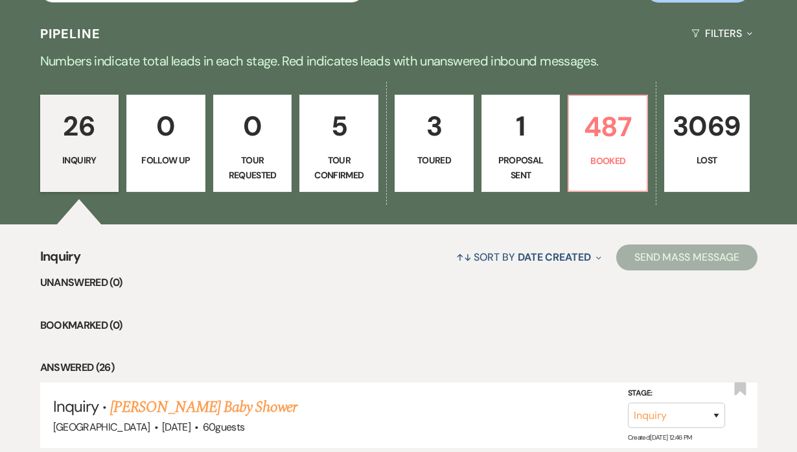
scroll to position [482, 0]
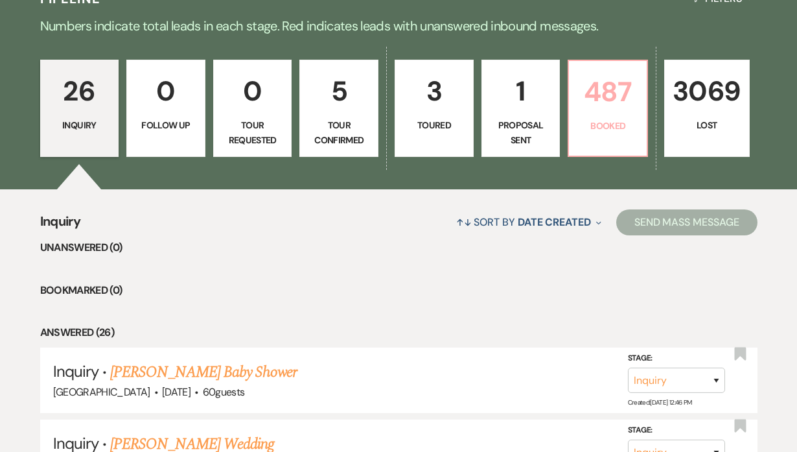
click at [626, 115] on link "487 Booked" at bounding box center [608, 108] width 80 height 97
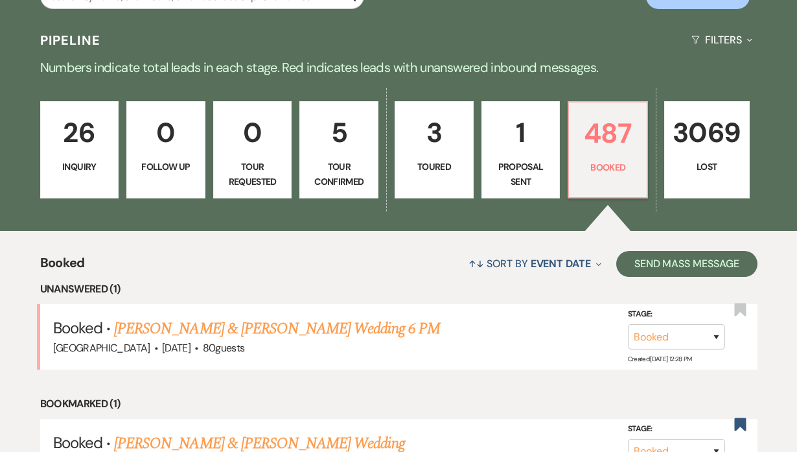
scroll to position [295, 0]
